Goal: Check status: Check status

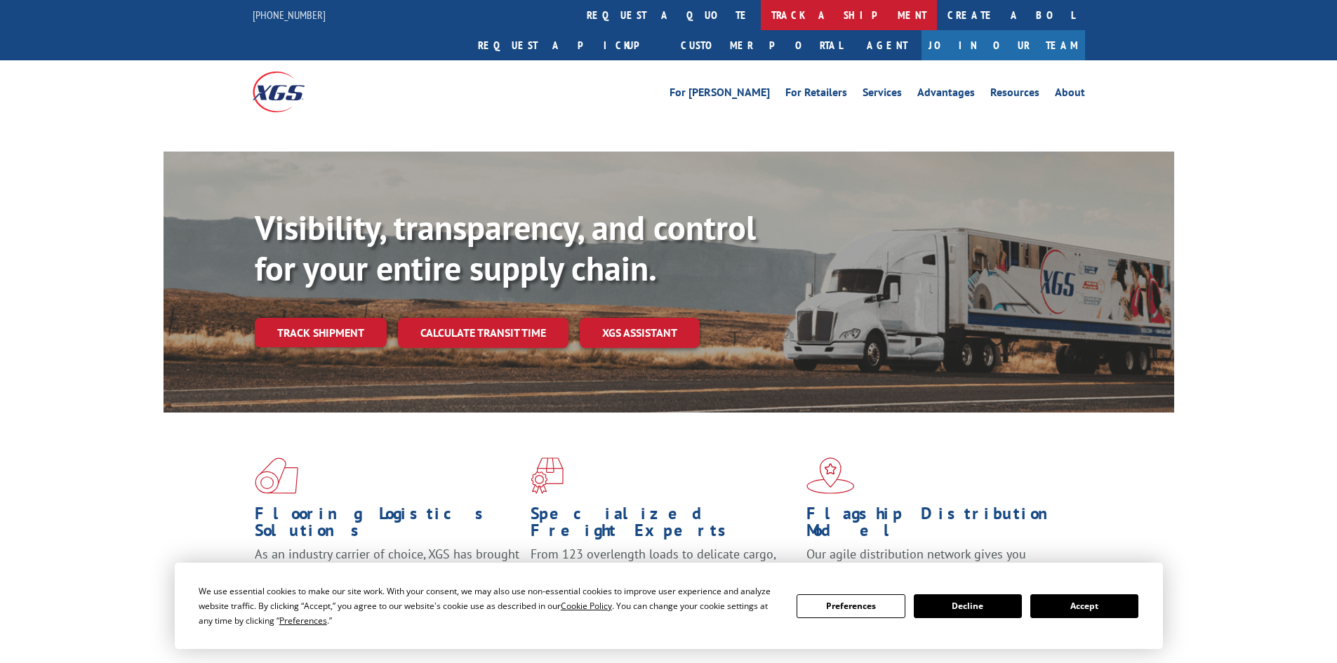
click at [761, 5] on link "track a shipment" at bounding box center [849, 15] width 176 height 30
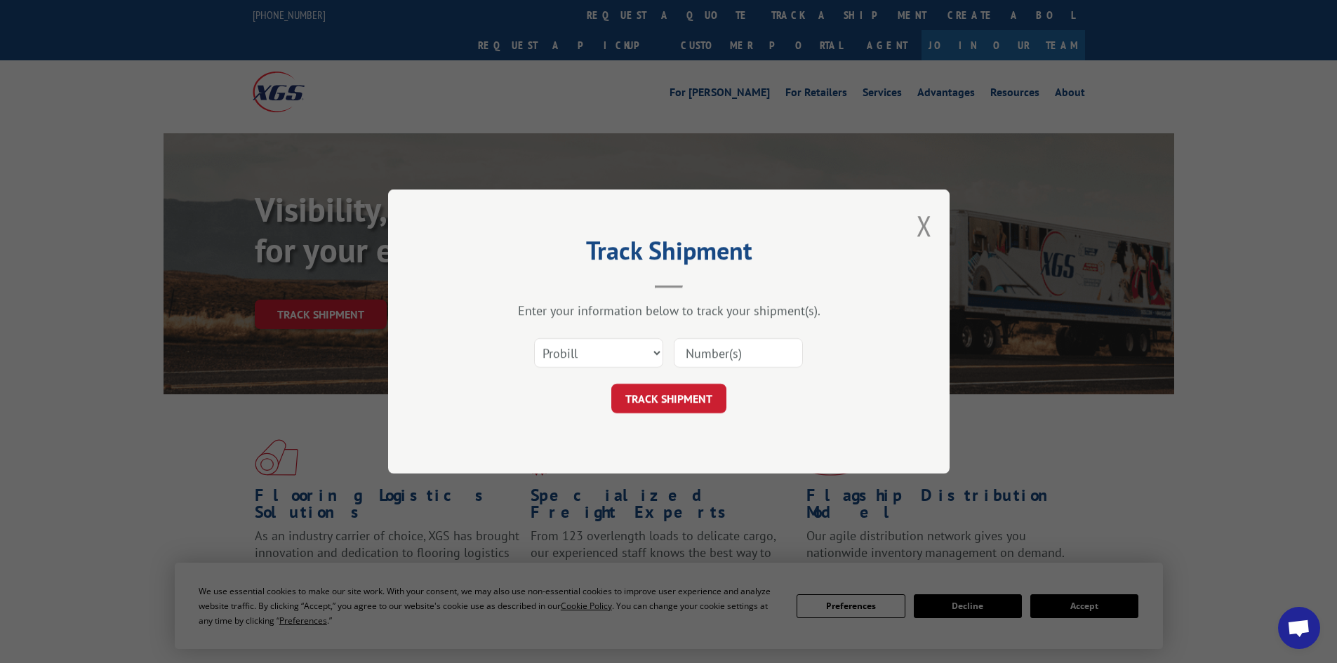
drag, startPoint x: 610, startPoint y: 368, endPoint x: 596, endPoint y: 360, distance: 16.0
click at [601, 366] on select "Select category... Probill BOL PO" at bounding box center [598, 352] width 129 height 29
click at [606, 363] on select "Select category... Probill BOL PO" at bounding box center [598, 352] width 129 height 29
click at [586, 408] on div "TRACK SHIPMENT" at bounding box center [668, 398] width 421 height 29
click at [596, 343] on select "Select category... Probill BOL PO" at bounding box center [598, 352] width 129 height 29
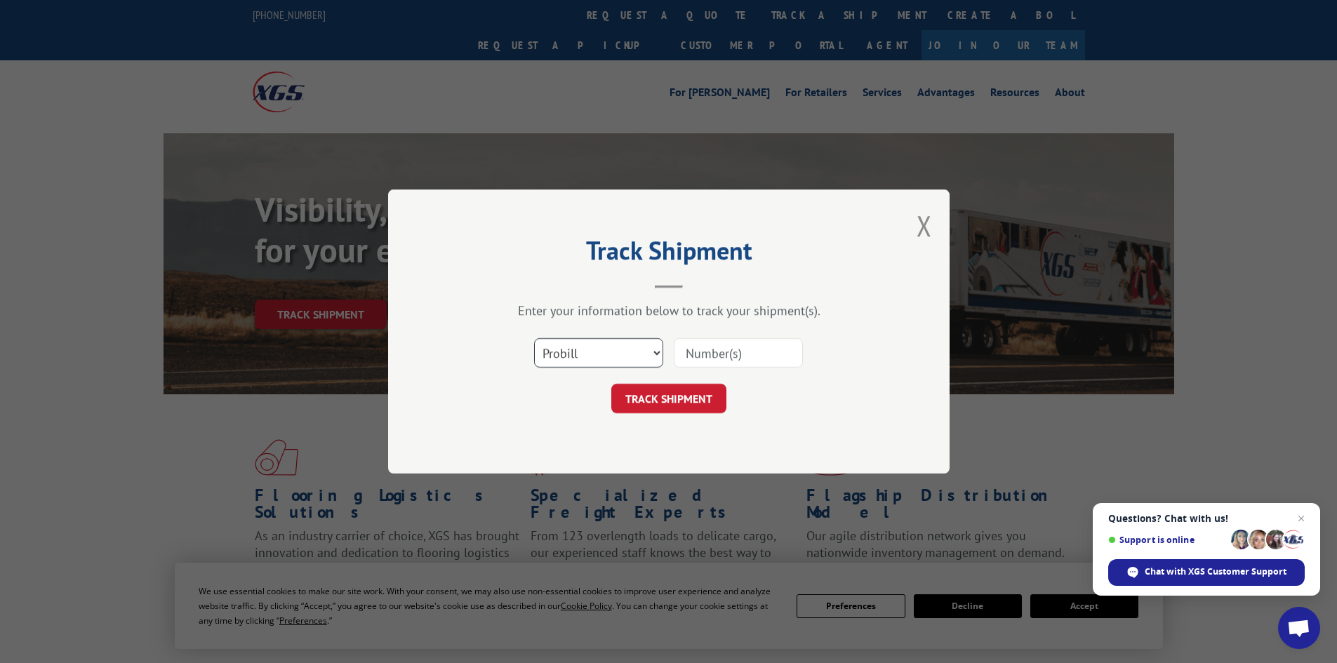
select select "po"
click at [534, 338] on select "Select category... Probill BOL PO" at bounding box center [598, 352] width 129 height 29
click at [1301, 519] on span "Close chat" at bounding box center [1301, 519] width 18 height 18
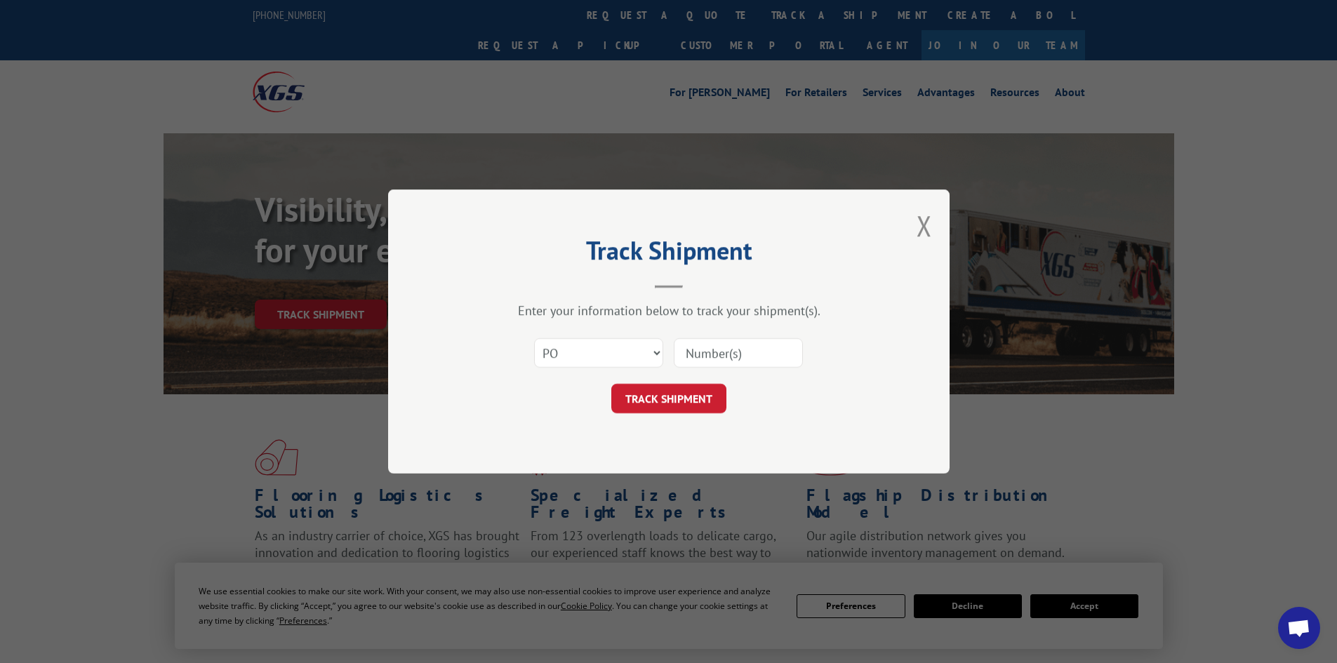
click at [758, 358] on input at bounding box center [738, 352] width 129 height 29
type input "52534274"
click at [611, 384] on button "TRACK SHIPMENT" at bounding box center [668, 398] width 115 height 29
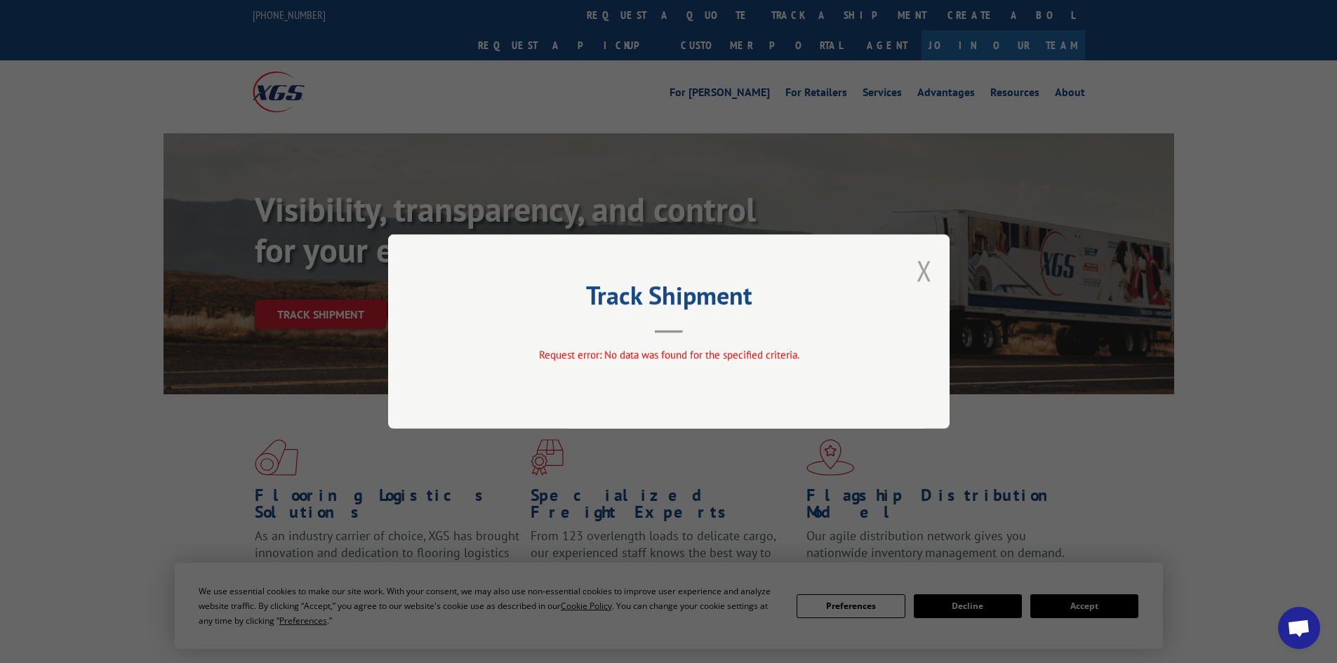
click at [923, 265] on button "Close modal" at bounding box center [923, 270] width 15 height 37
